Goal: Information Seeking & Learning: Learn about a topic

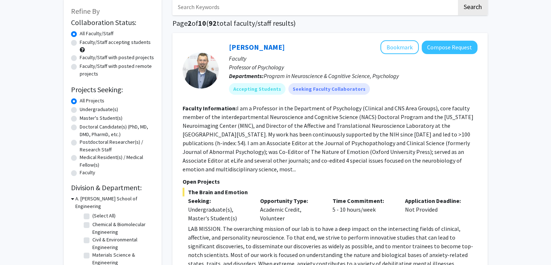
scroll to position [41, 0]
click at [173, 73] on div "[PERSON_NAME] Bookmark Compose Request Faculty Professor of Psychology Departme…" at bounding box center [330, 207] width 315 height 349
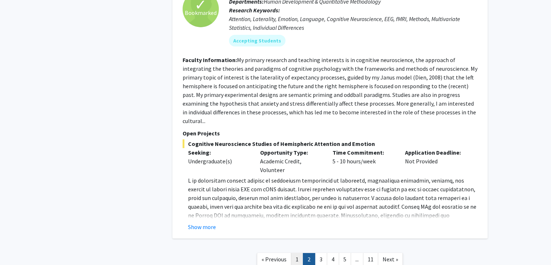
scroll to position [2499, 0]
click at [298, 252] on link "1" at bounding box center [297, 258] width 12 height 13
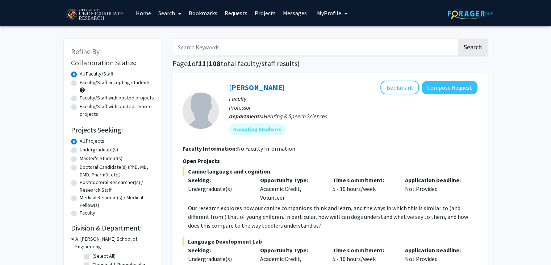
scroll to position [19, 0]
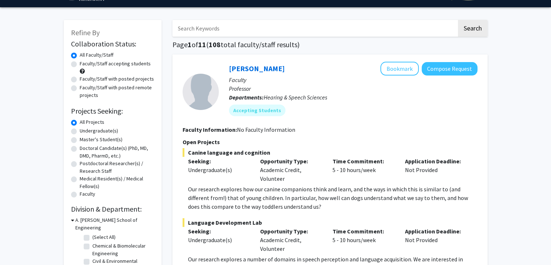
click at [107, 64] on label "Faculty/Staff accepting students" at bounding box center [115, 64] width 71 height 8
click at [84, 64] on input "Faculty/Staff accepting students" at bounding box center [82, 62] width 5 height 5
radio input "true"
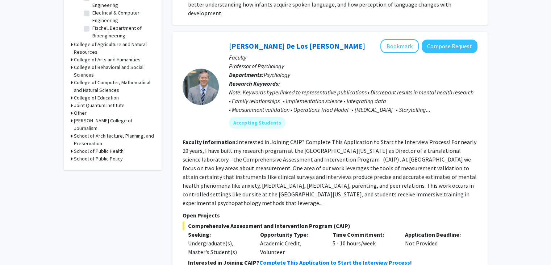
scroll to position [284, 0]
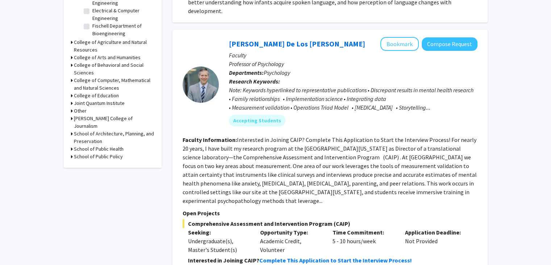
click at [175, 104] on div "Andres De Los Reyes Bookmark Compose Request Faculty Professor of Psychology De…" at bounding box center [330, 174] width 315 height 288
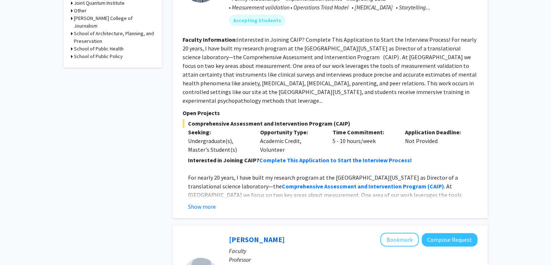
scroll to position [393, 0]
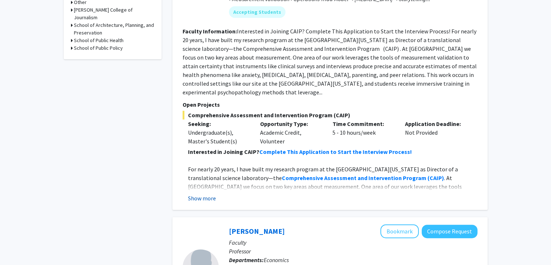
click at [207, 194] on button "Show more" at bounding box center [202, 198] width 28 height 9
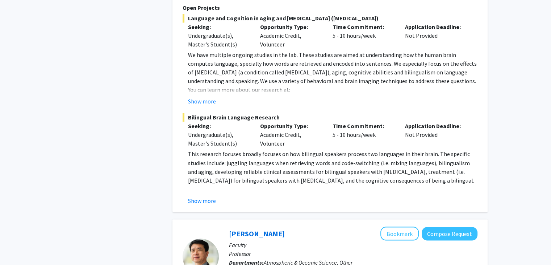
scroll to position [1245, 0]
